Goal: Task Accomplishment & Management: Manage account settings

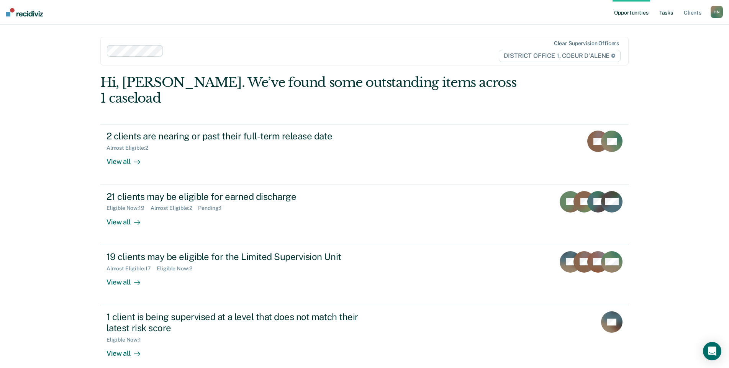
click at [666, 16] on link "Tasks" at bounding box center [666, 12] width 17 height 25
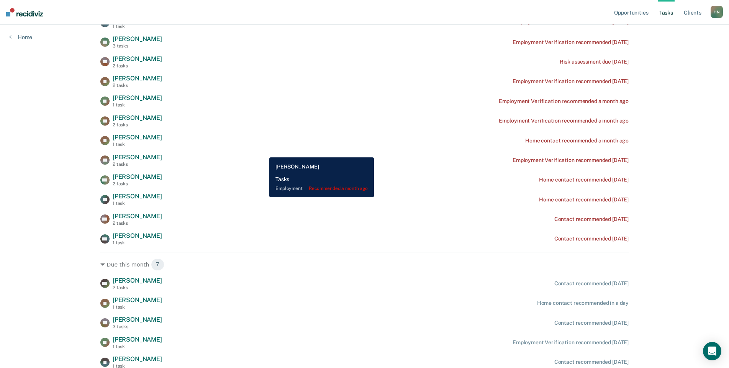
scroll to position [392, 0]
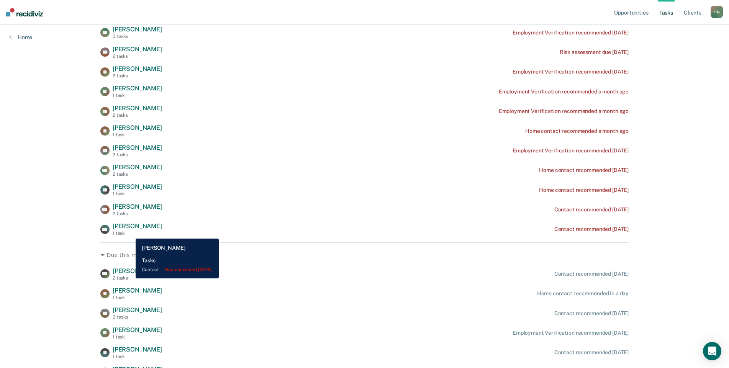
click at [130, 233] on div "1 task" at bounding box center [137, 233] width 49 height 5
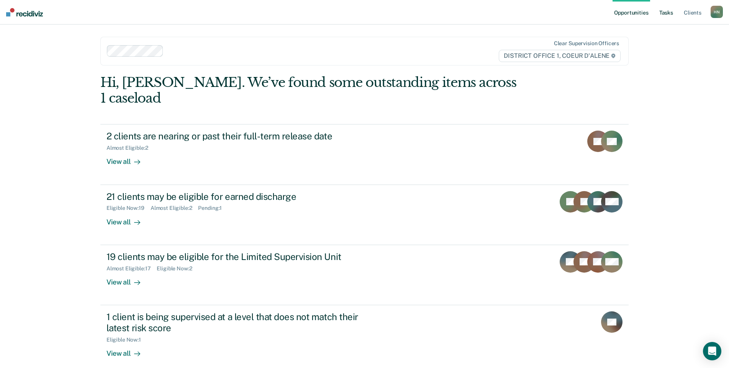
click at [673, 11] on link "Tasks" at bounding box center [666, 12] width 17 height 25
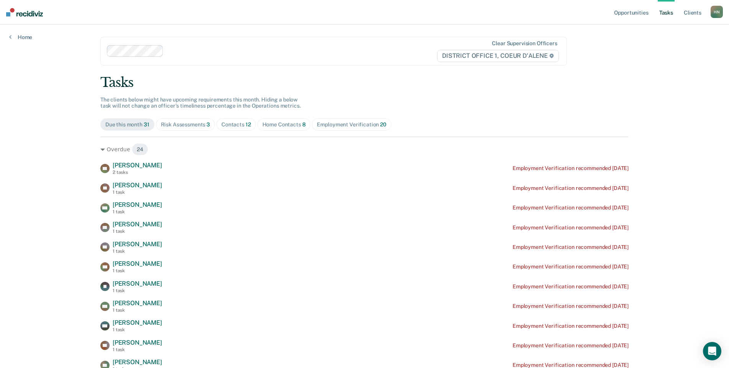
click at [274, 123] on div "Home Contacts 8" at bounding box center [284, 125] width 43 height 7
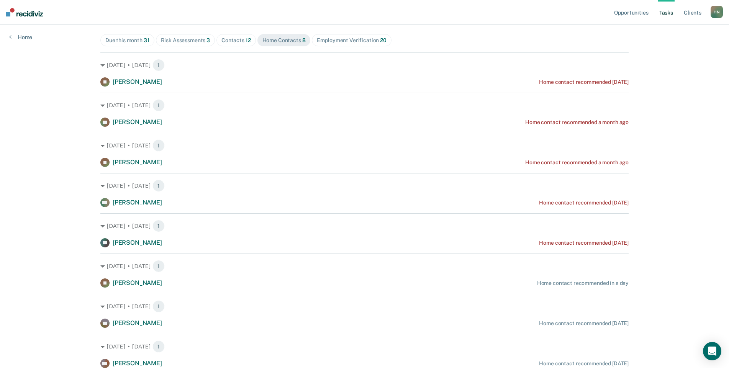
scroll to position [85, 0]
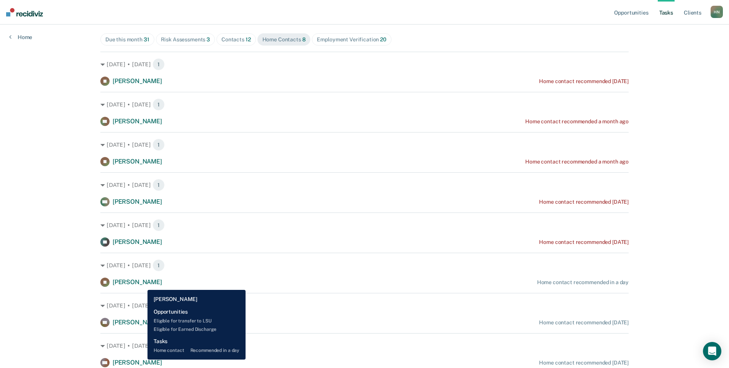
click at [142, 284] on span "[PERSON_NAME]" at bounding box center [137, 282] width 49 height 7
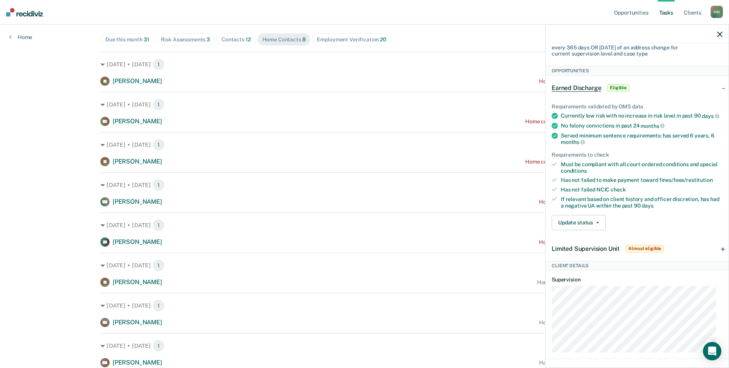
scroll to position [181, 0]
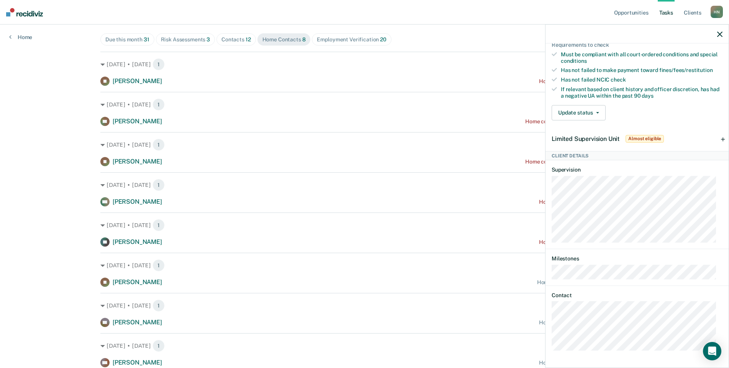
click at [720, 33] on icon "button" at bounding box center [720, 33] width 5 height 5
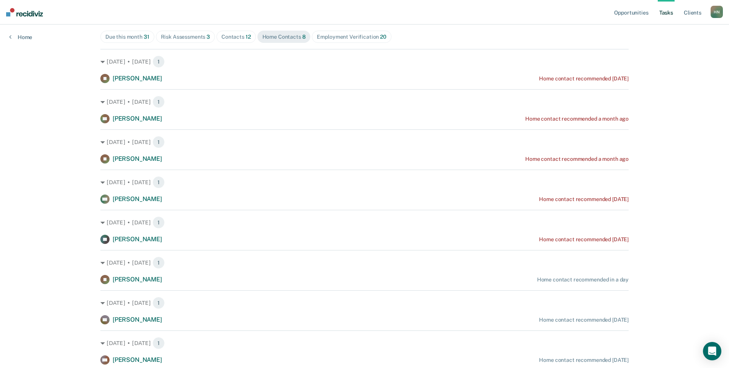
scroll to position [94, 0]
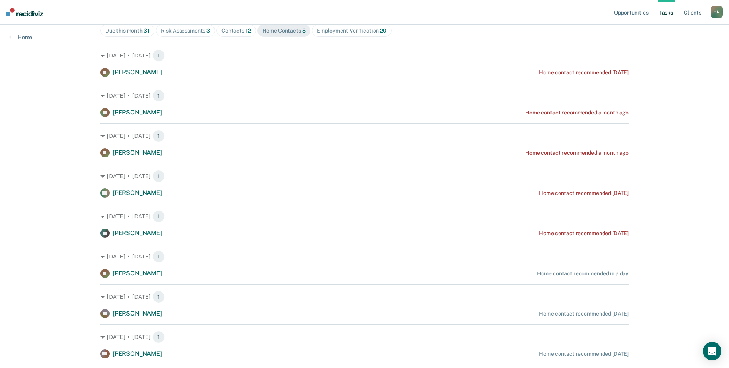
click at [232, 33] on div "Contacts 12" at bounding box center [237, 31] width 30 height 7
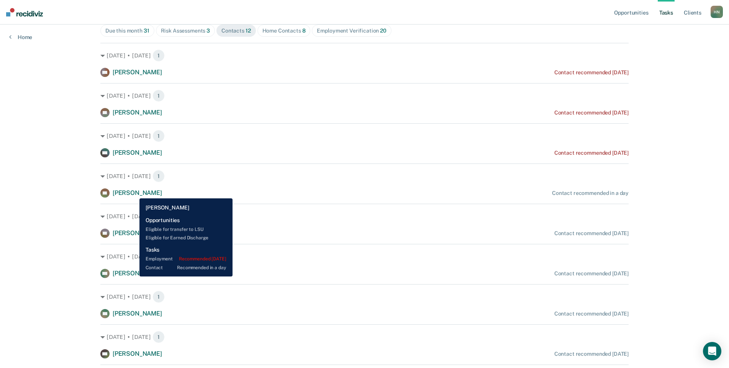
click at [134, 193] on span "[PERSON_NAME]" at bounding box center [137, 192] width 49 height 7
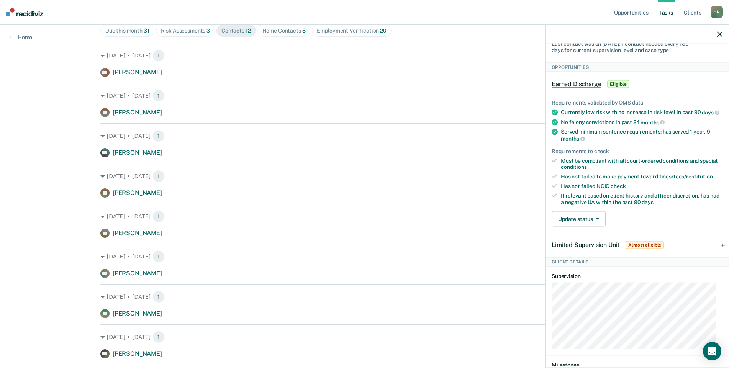
scroll to position [201, 0]
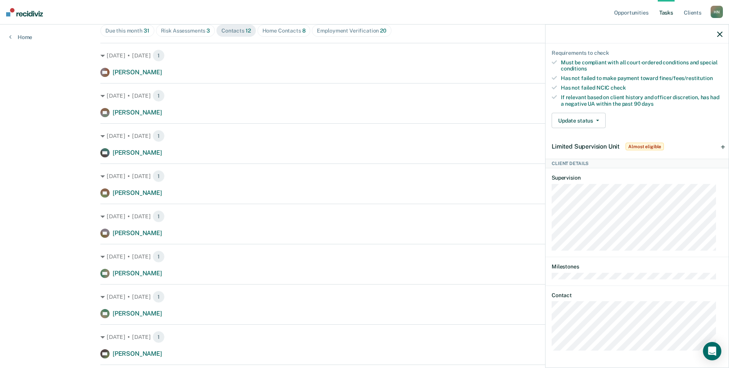
click at [719, 36] on icon "button" at bounding box center [720, 33] width 5 height 5
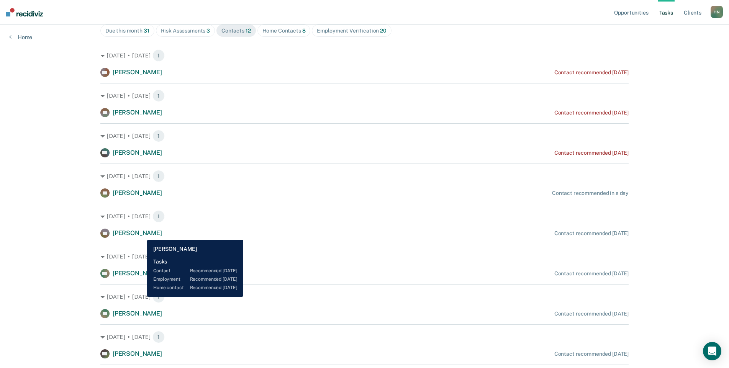
click at [141, 234] on span "[PERSON_NAME]" at bounding box center [137, 233] width 49 height 7
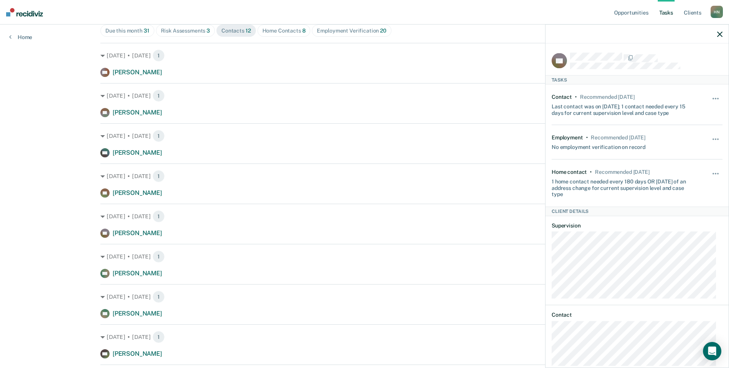
scroll to position [19, 0]
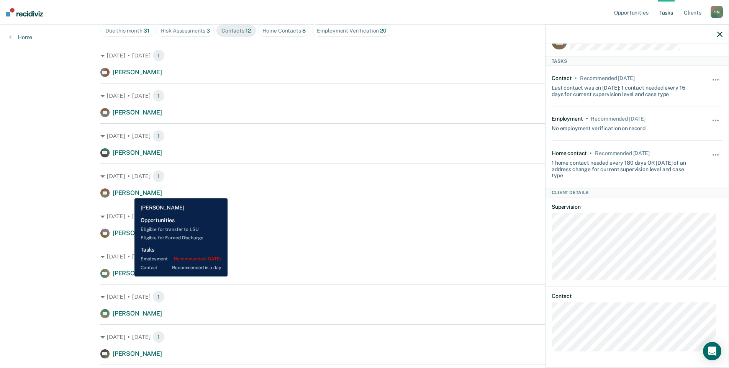
click at [129, 193] on span "[PERSON_NAME]" at bounding box center [137, 192] width 49 height 7
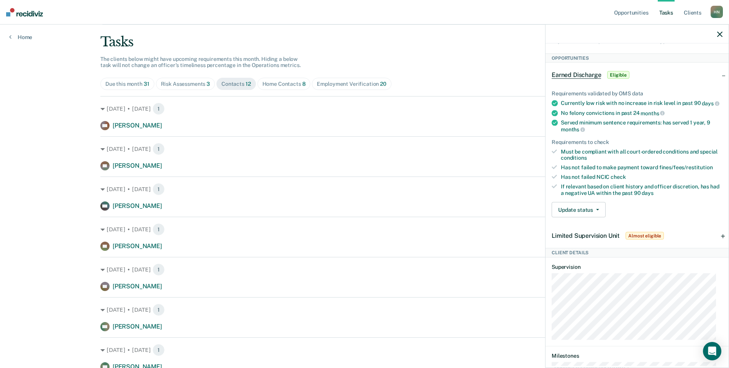
scroll to position [108, 0]
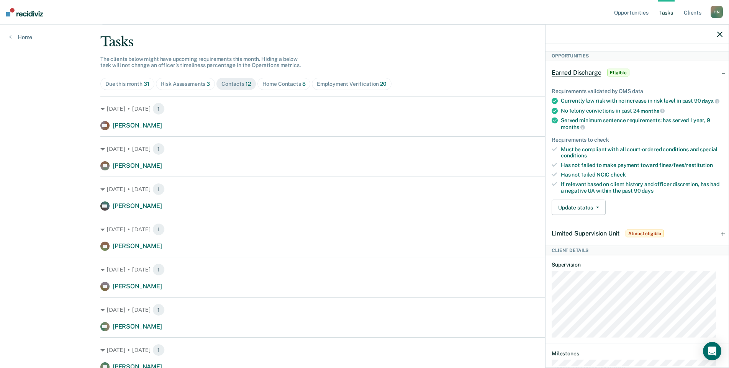
click at [718, 32] on icon "button" at bounding box center [720, 33] width 5 height 5
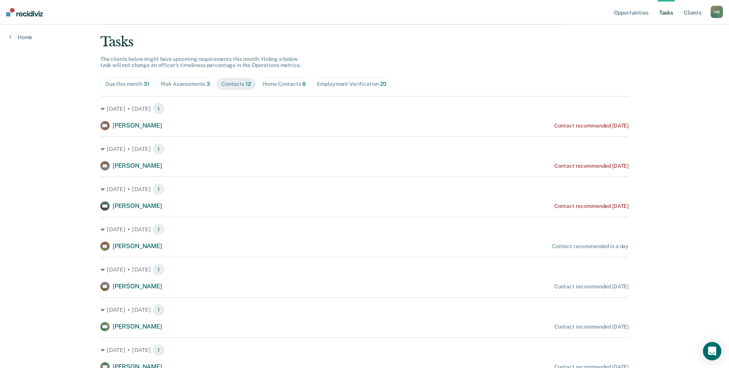
click at [266, 85] on div "Home Contacts 8" at bounding box center [284, 84] width 43 height 7
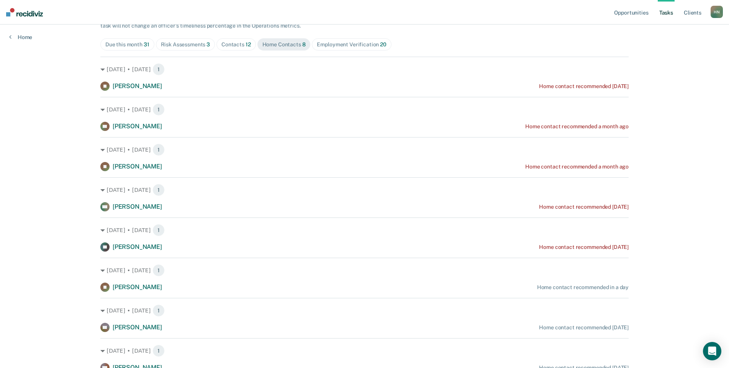
scroll to position [80, 0]
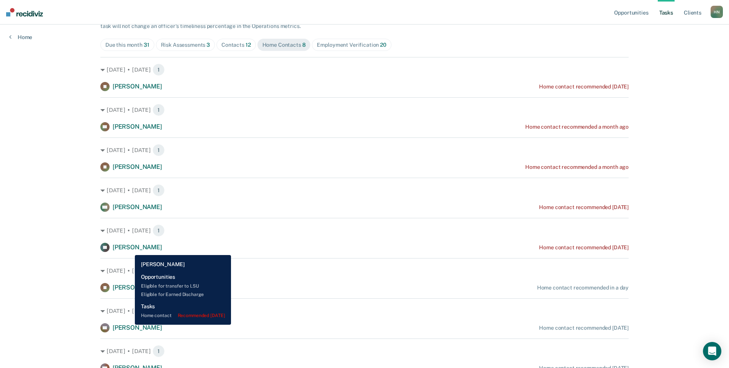
click at [129, 250] on span "[PERSON_NAME]" at bounding box center [137, 247] width 49 height 7
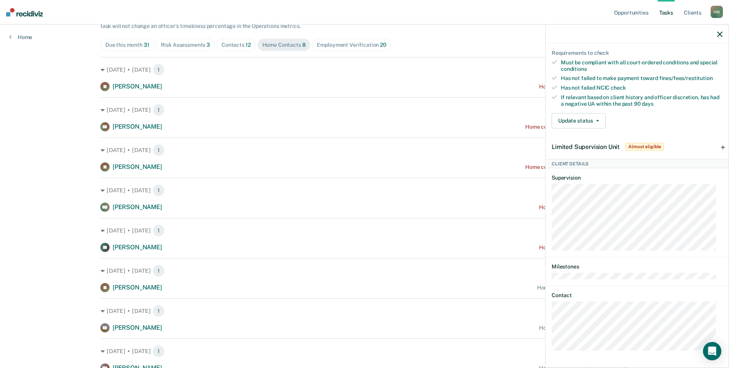
scroll to position [173, 0]
click at [720, 34] on icon "button" at bounding box center [720, 33] width 5 height 5
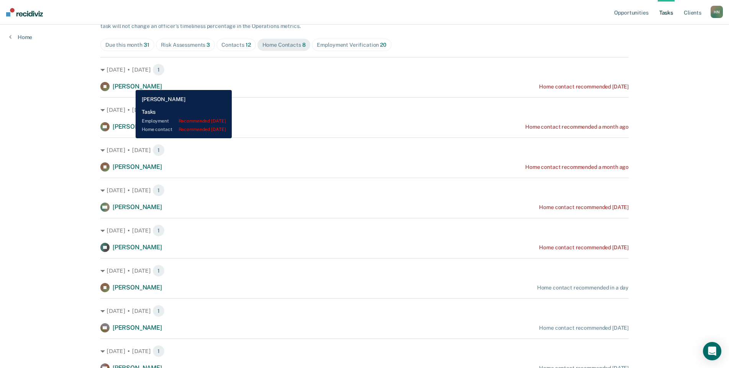
click at [130, 84] on span "[PERSON_NAME]" at bounding box center [137, 86] width 49 height 7
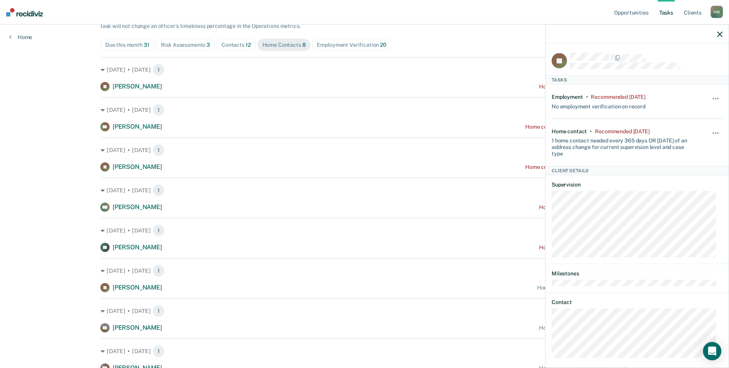
click at [719, 33] on icon "button" at bounding box center [720, 33] width 5 height 5
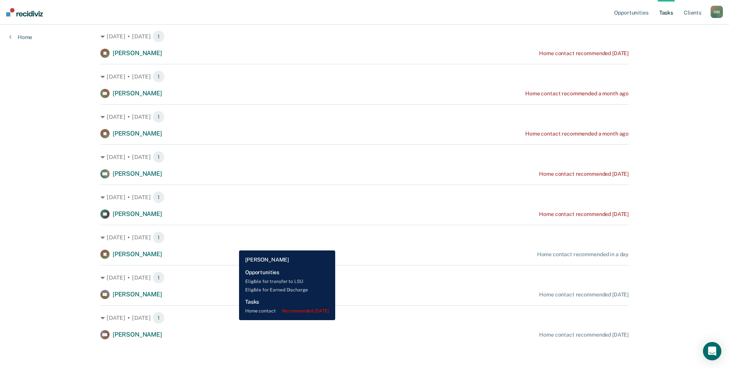
scroll to position [115, 0]
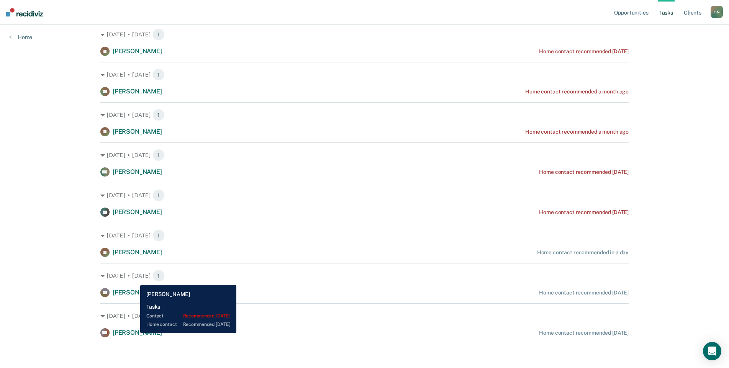
click at [135, 333] on span "[PERSON_NAME]" at bounding box center [137, 332] width 49 height 7
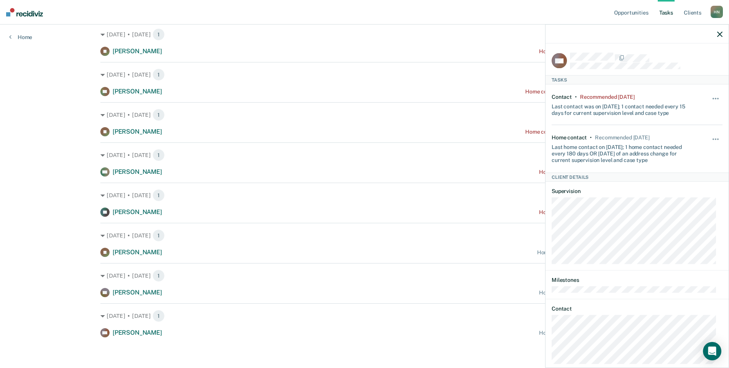
scroll to position [13, 0]
